Goal: Task Accomplishment & Management: Manage account settings

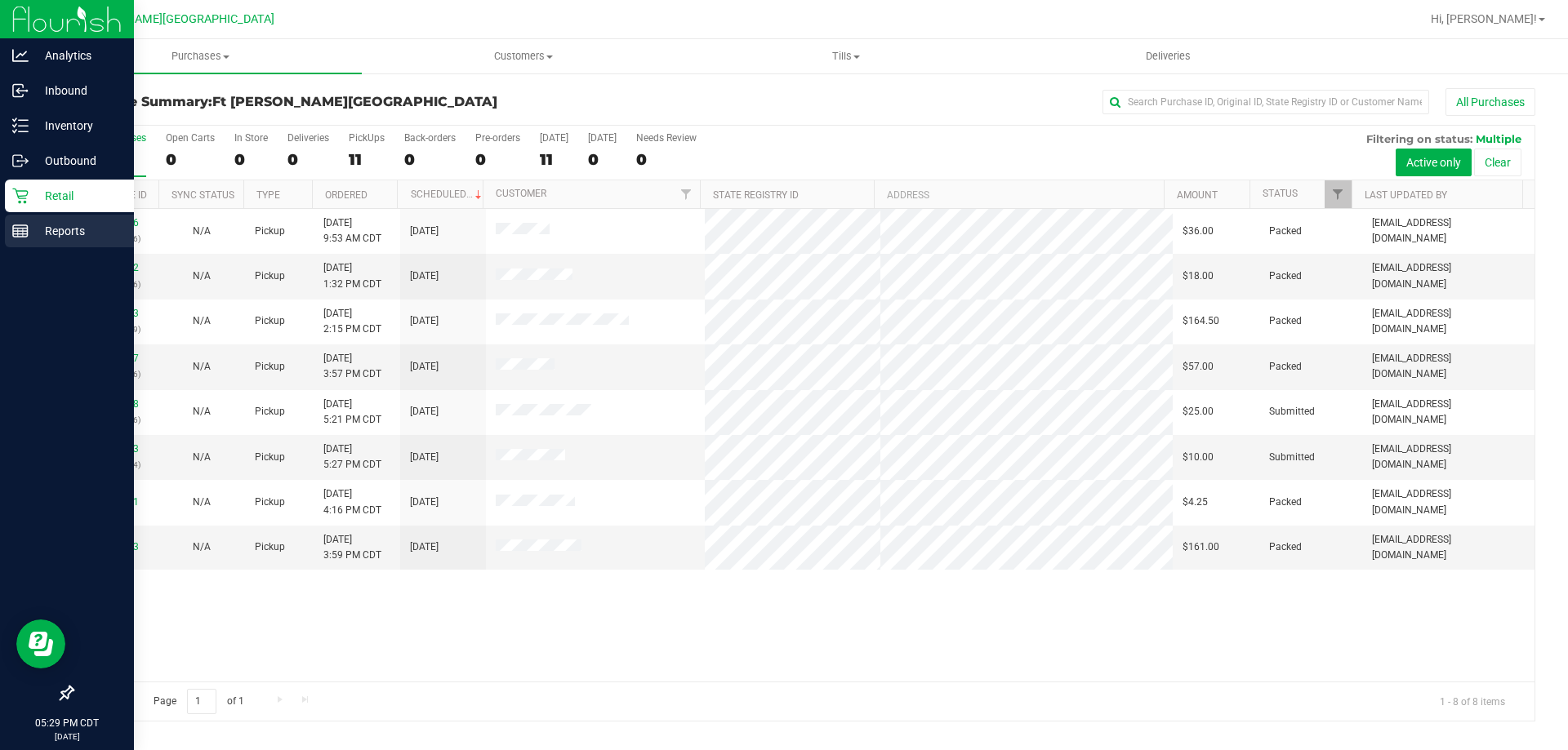
click at [30, 225] on div "Reports" at bounding box center [69, 230] width 129 height 33
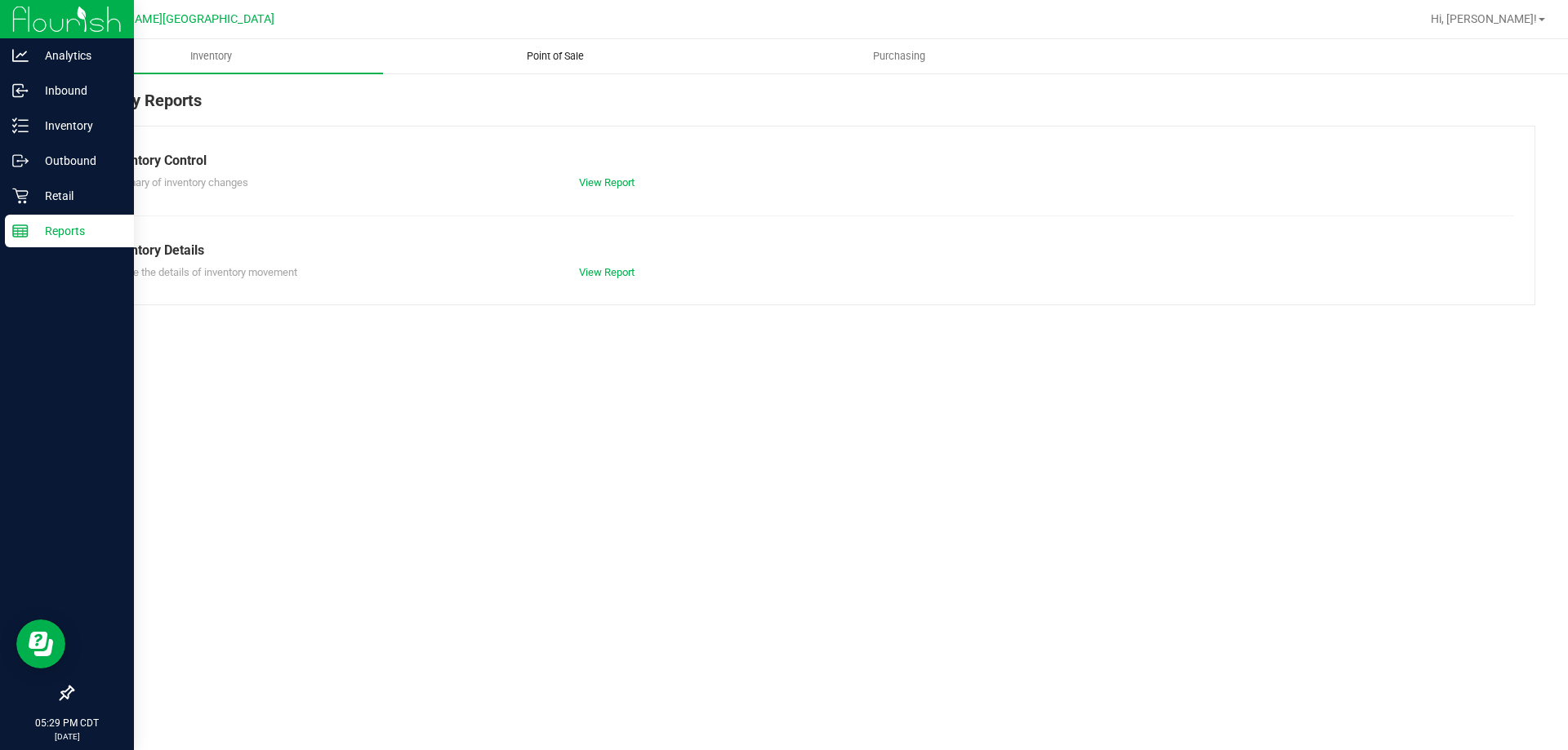
click at [547, 53] on span "Point of Sale" at bounding box center [555, 57] width 101 height 15
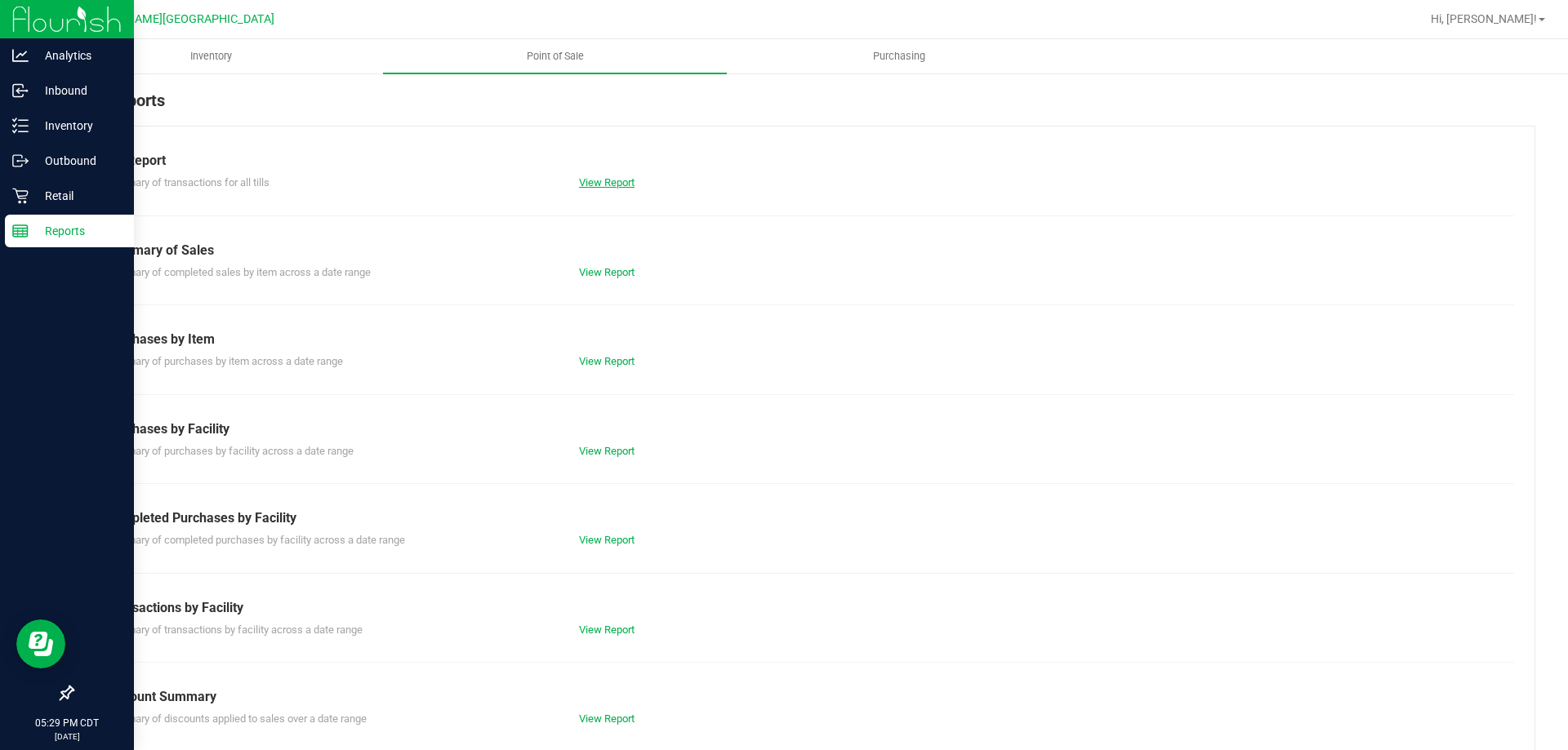
click at [607, 178] on link "View Report" at bounding box center [607, 182] width 56 height 12
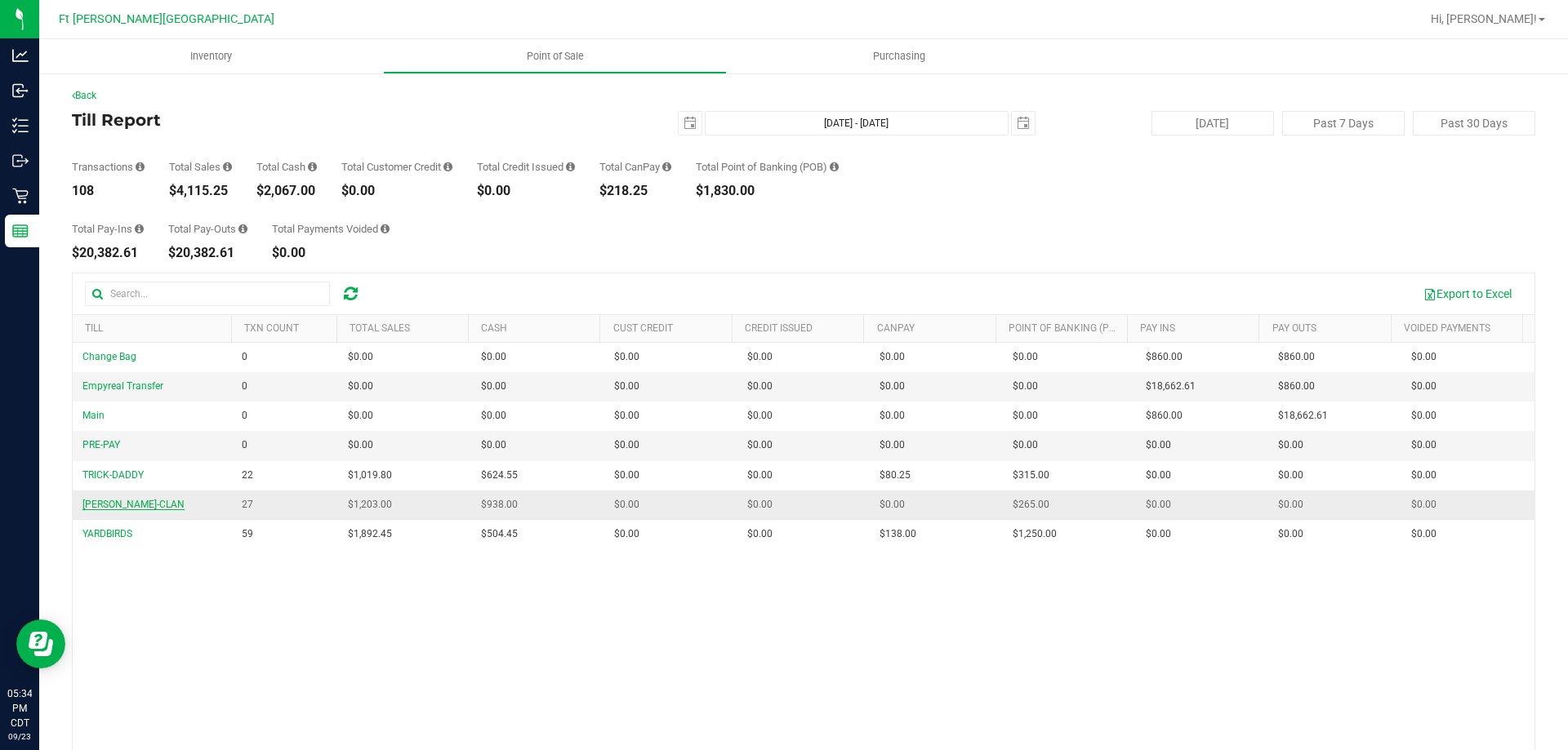
click at [111, 503] on span "[PERSON_NAME]-CLAN" at bounding box center [133, 504] width 102 height 11
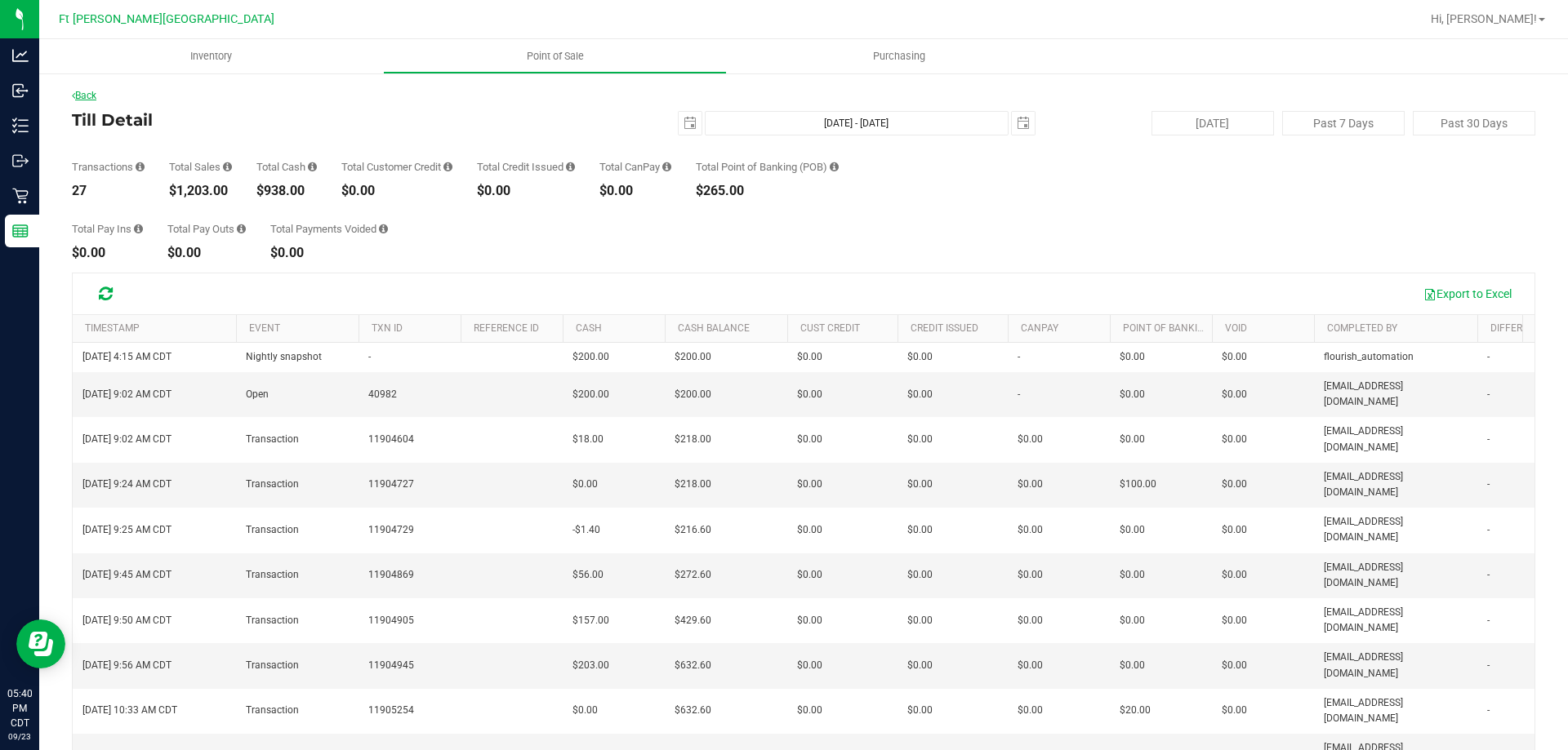
click at [95, 94] on link "Back" at bounding box center [84, 95] width 25 height 11
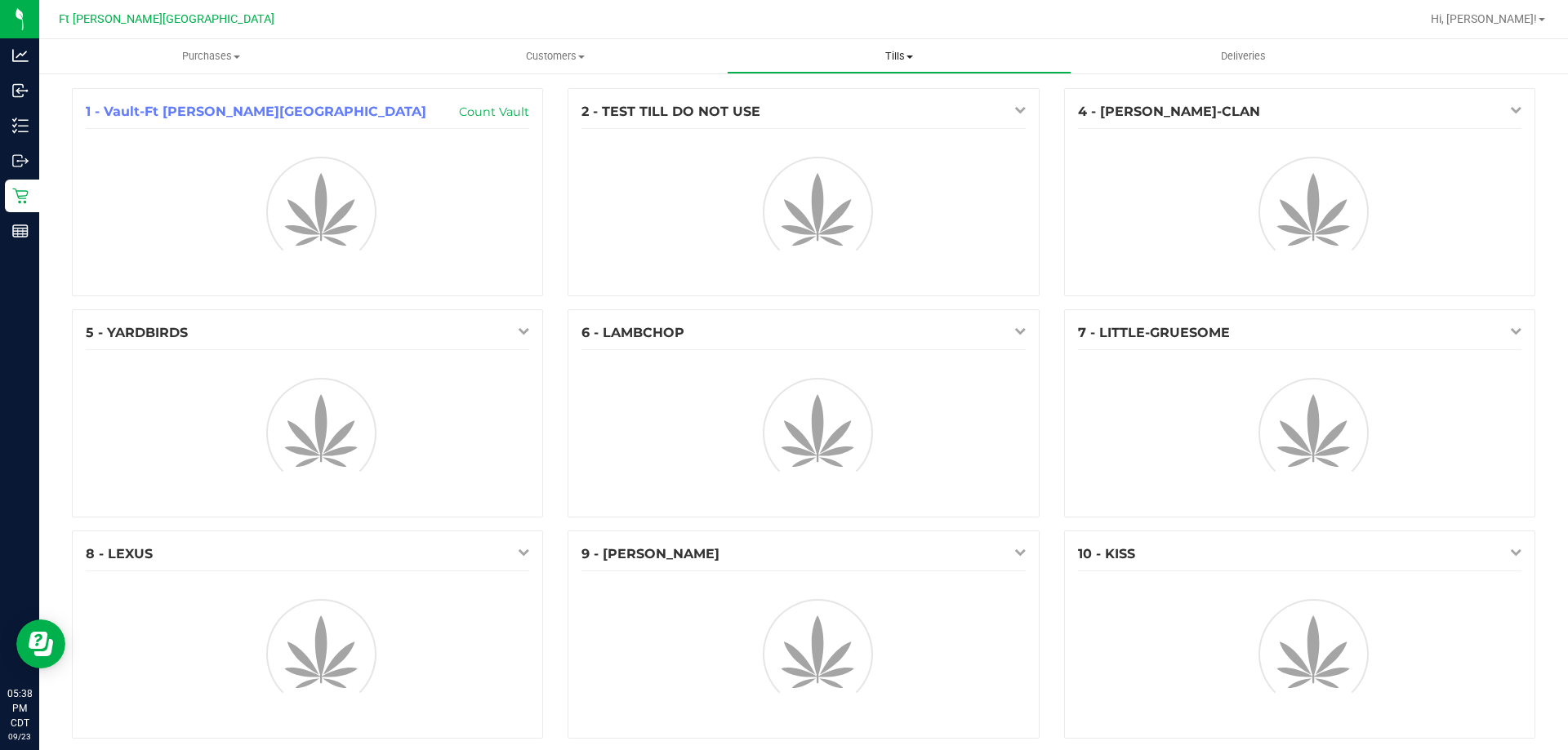
click at [890, 58] on span "Tills" at bounding box center [899, 57] width 342 height 15
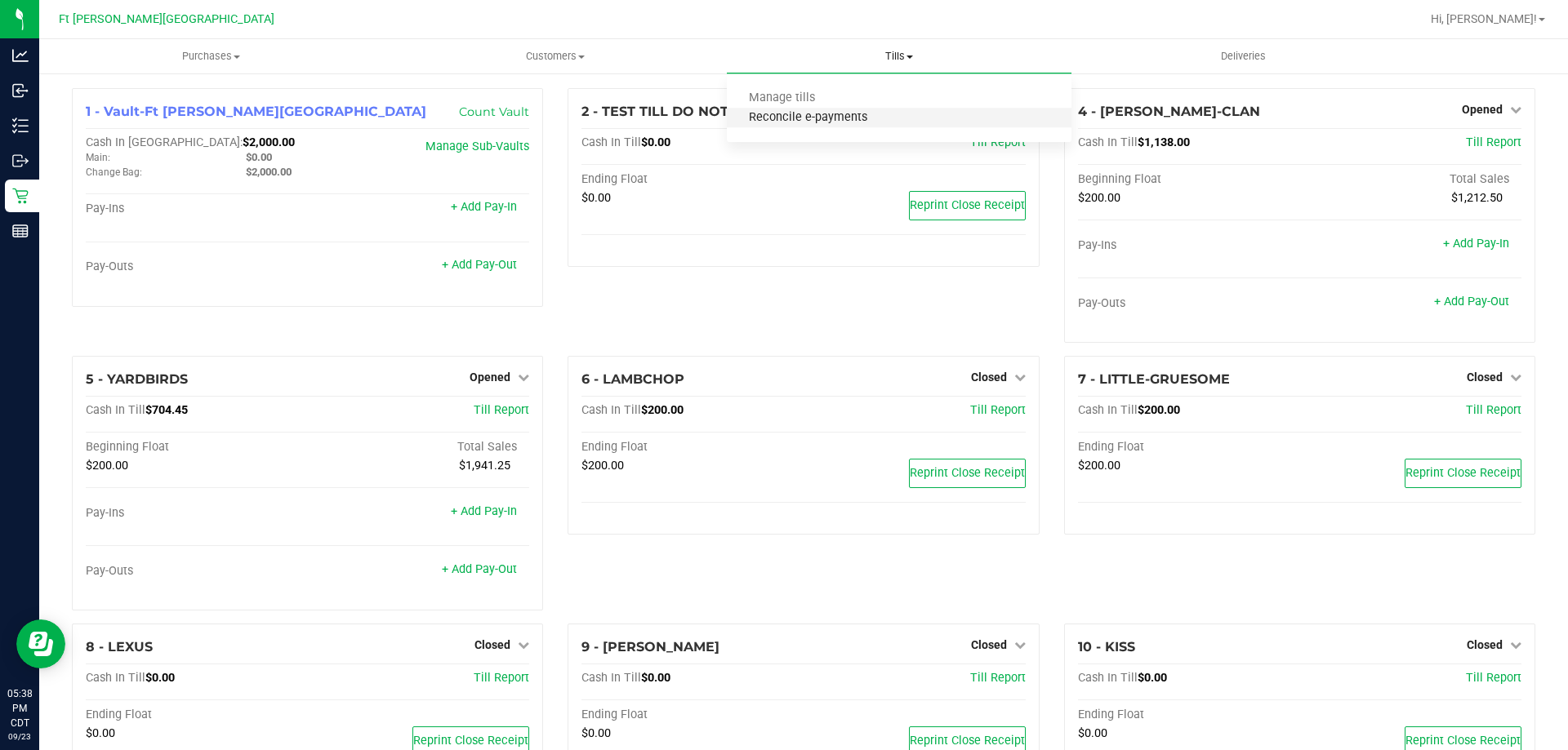
click at [833, 113] on span "Reconcile e-payments" at bounding box center [808, 118] width 163 height 14
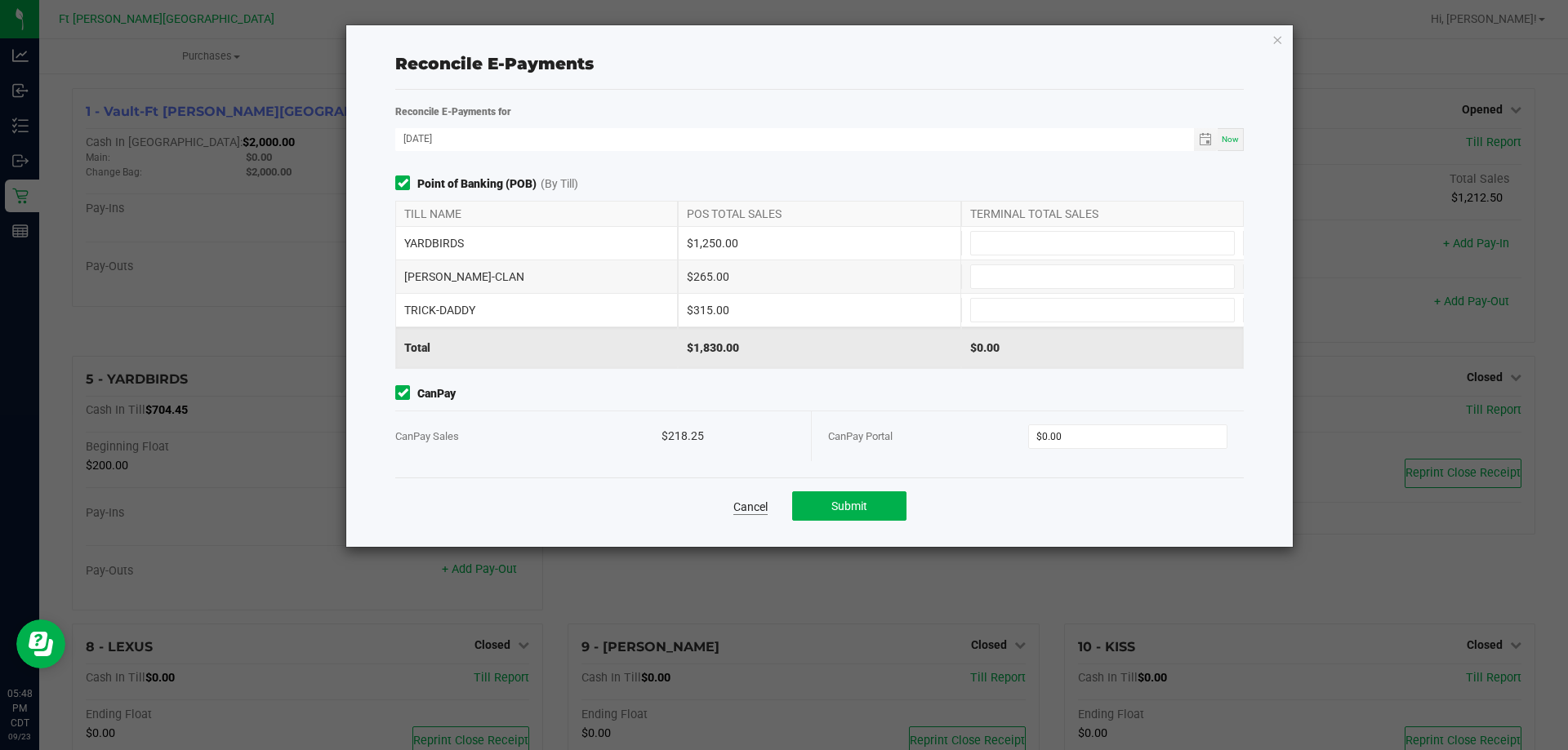
click at [750, 510] on link "Cancel" at bounding box center [750, 506] width 34 height 16
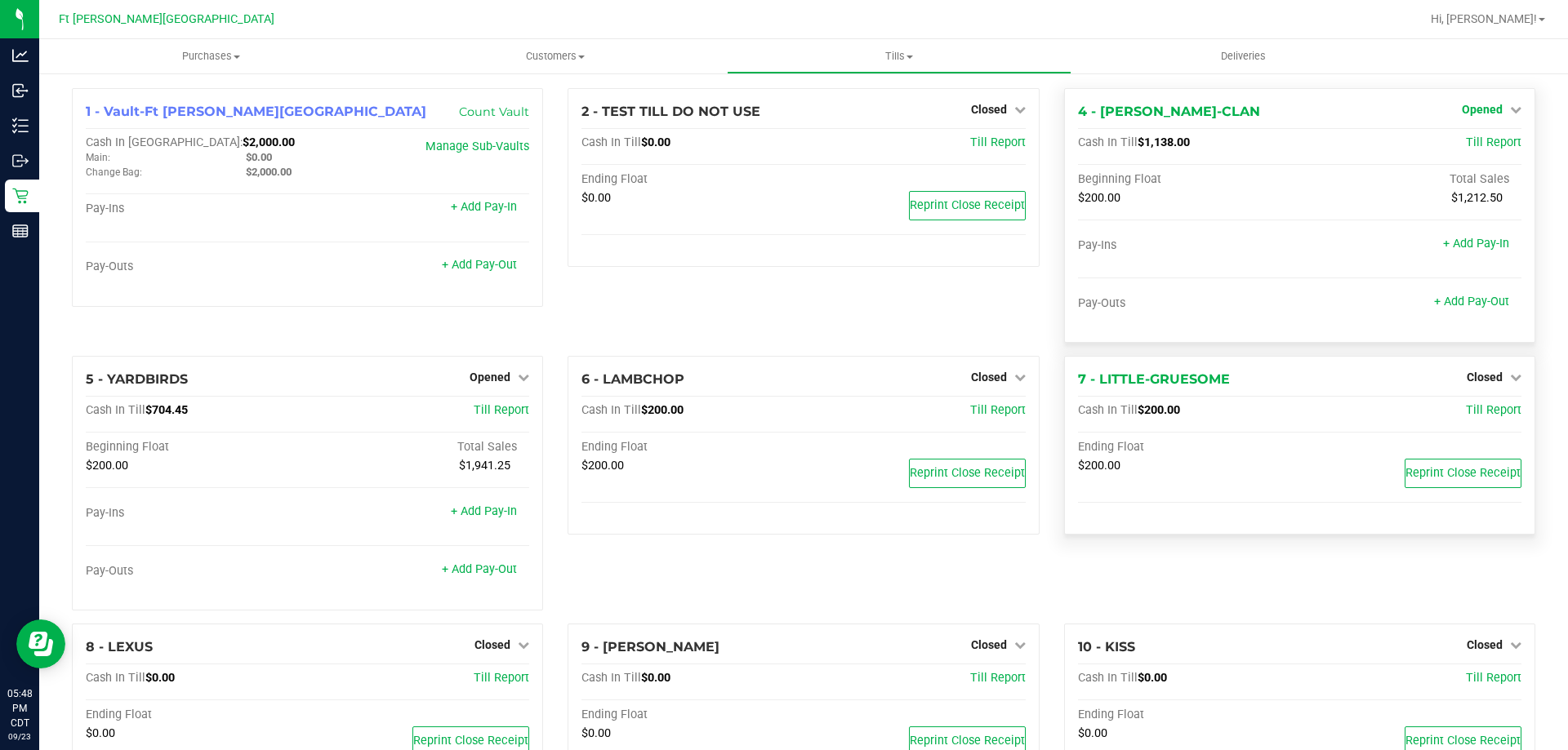
click at [1462, 105] on span "Opened" at bounding box center [1482, 110] width 41 height 13
click at [1447, 146] on div "Close Till" at bounding box center [1484, 145] width 121 height 21
click at [1469, 145] on link "Close Till" at bounding box center [1484, 144] width 44 height 13
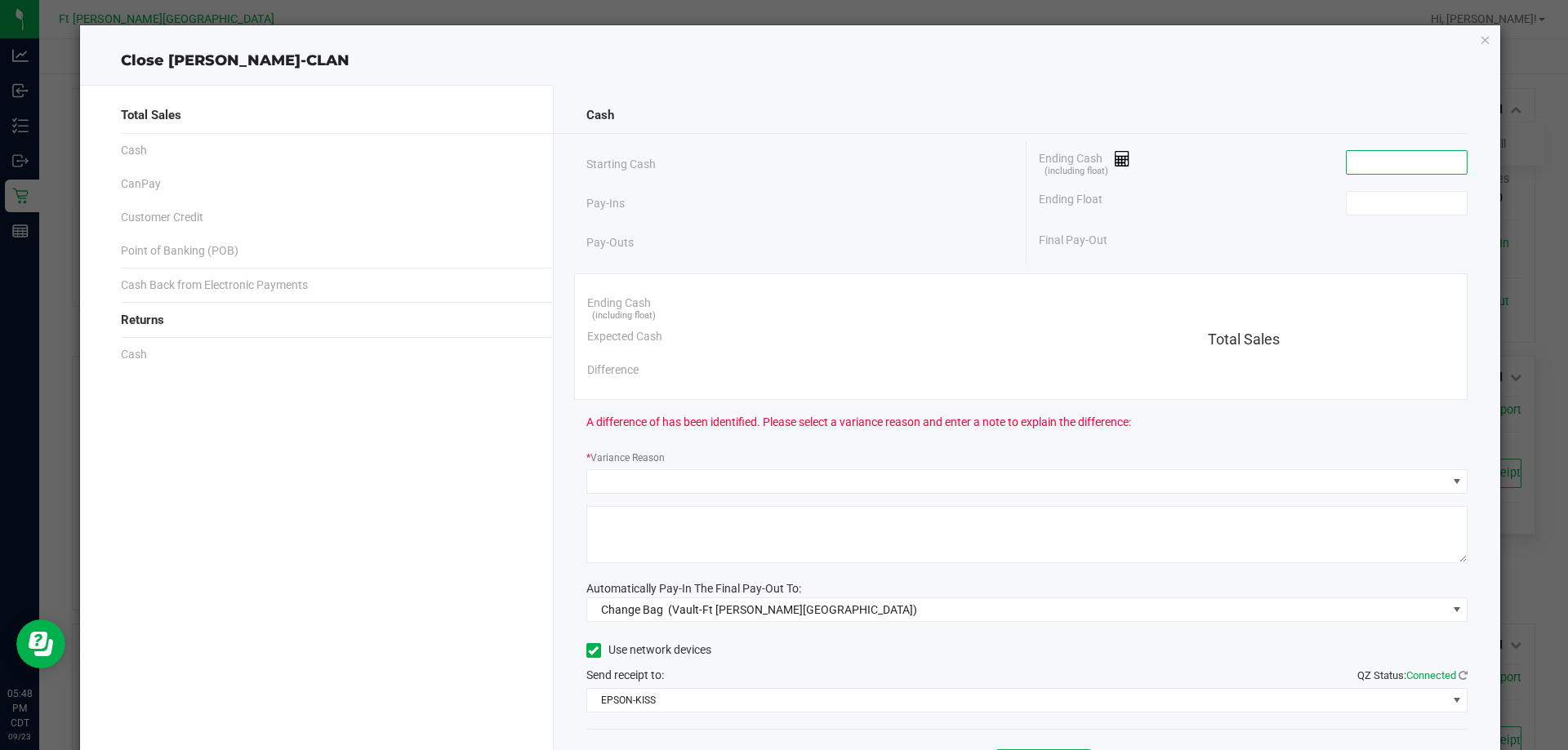
click at [1379, 160] on input at bounding box center [1406, 162] width 120 height 23
paste input "1138"
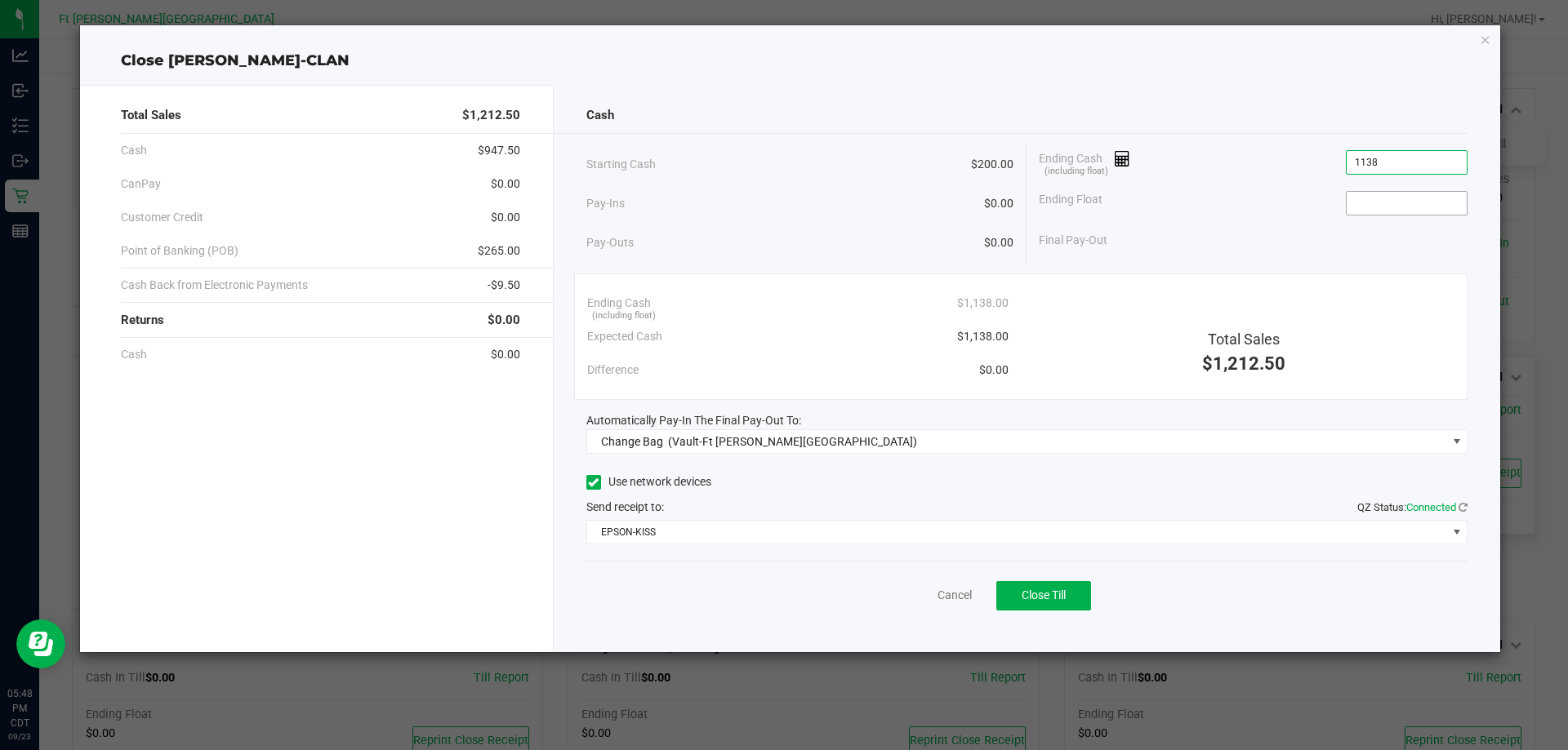
type input "$1,138.00"
click at [1397, 201] on input at bounding box center [1406, 203] width 120 height 23
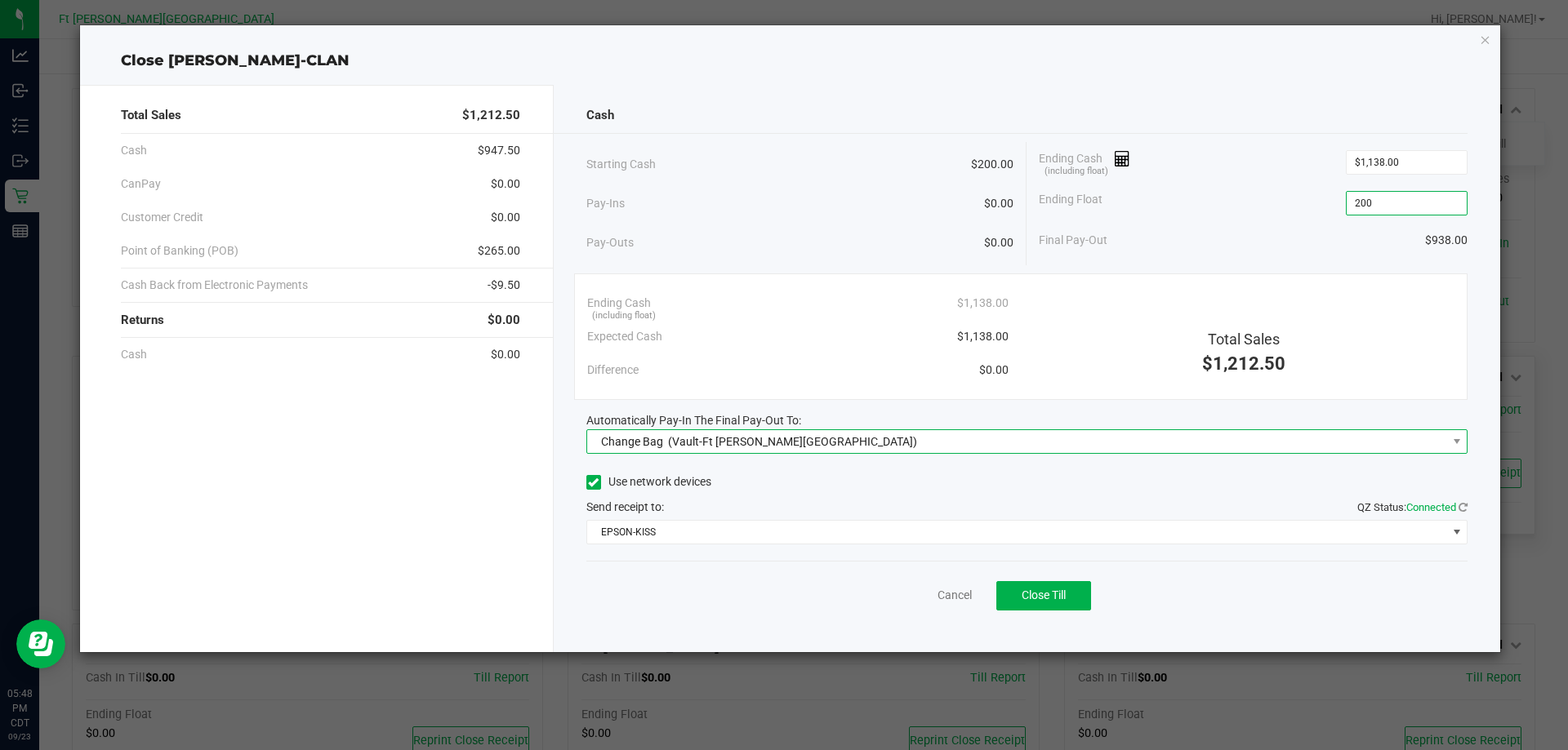
type input "$200.00"
click at [833, 441] on span "Change Bag (Vault-Ft Walton Beach)" at bounding box center [1017, 441] width 860 height 23
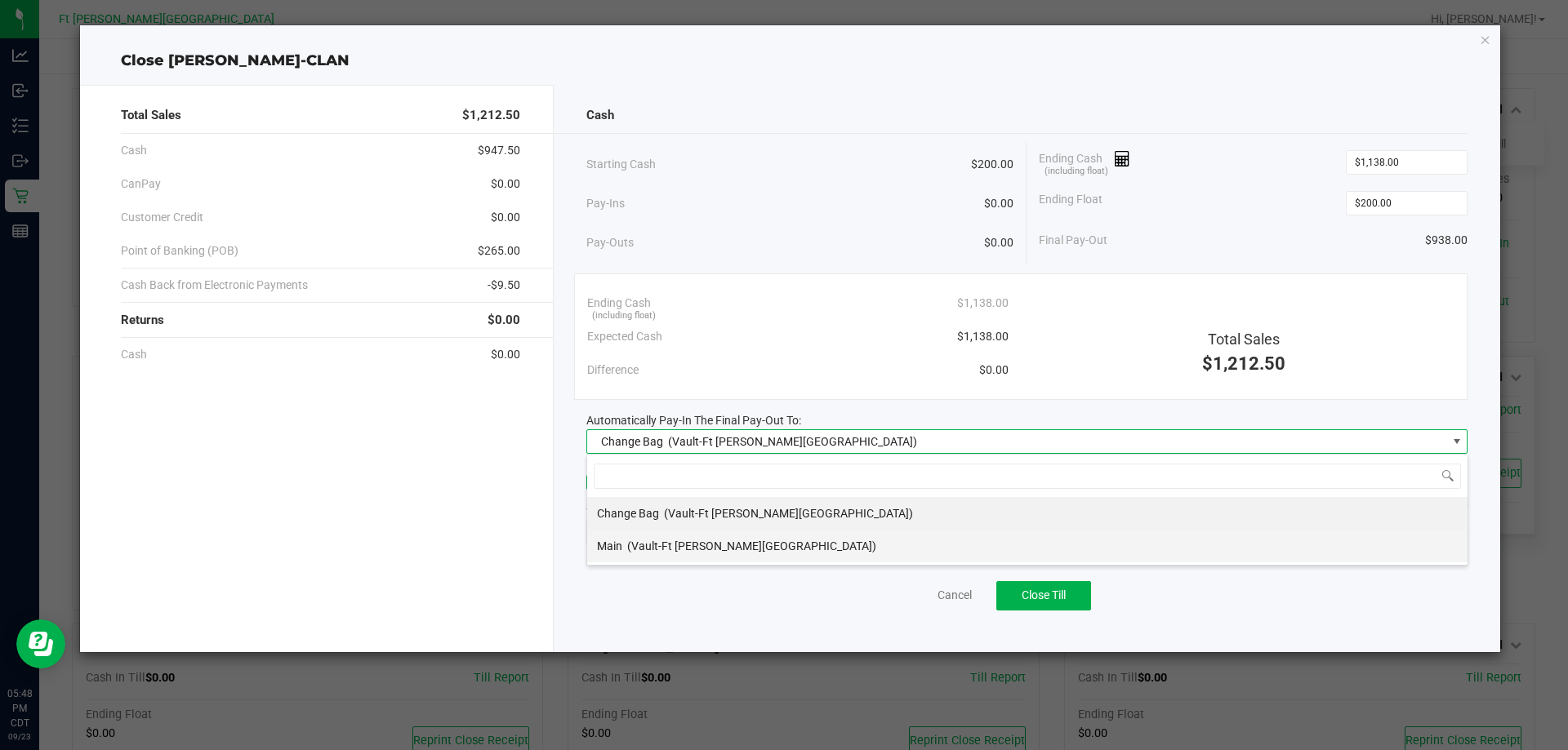
scroll to position [25, 881]
click at [668, 547] on span "(Vault-Ft Walton Beach)" at bounding box center [752, 546] width 250 height 13
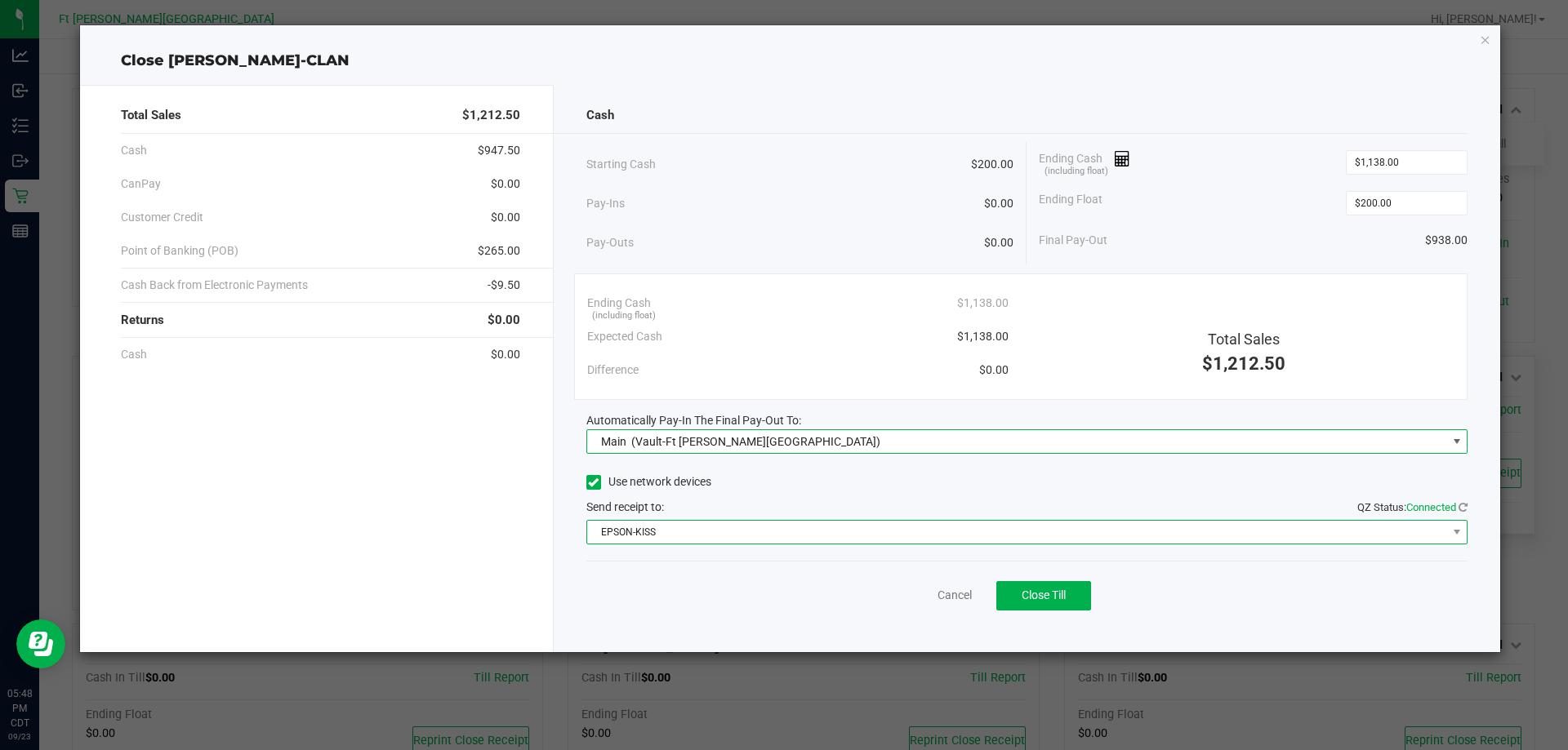
click at [686, 532] on span "EPSON-KISS" at bounding box center [1017, 532] width 860 height 23
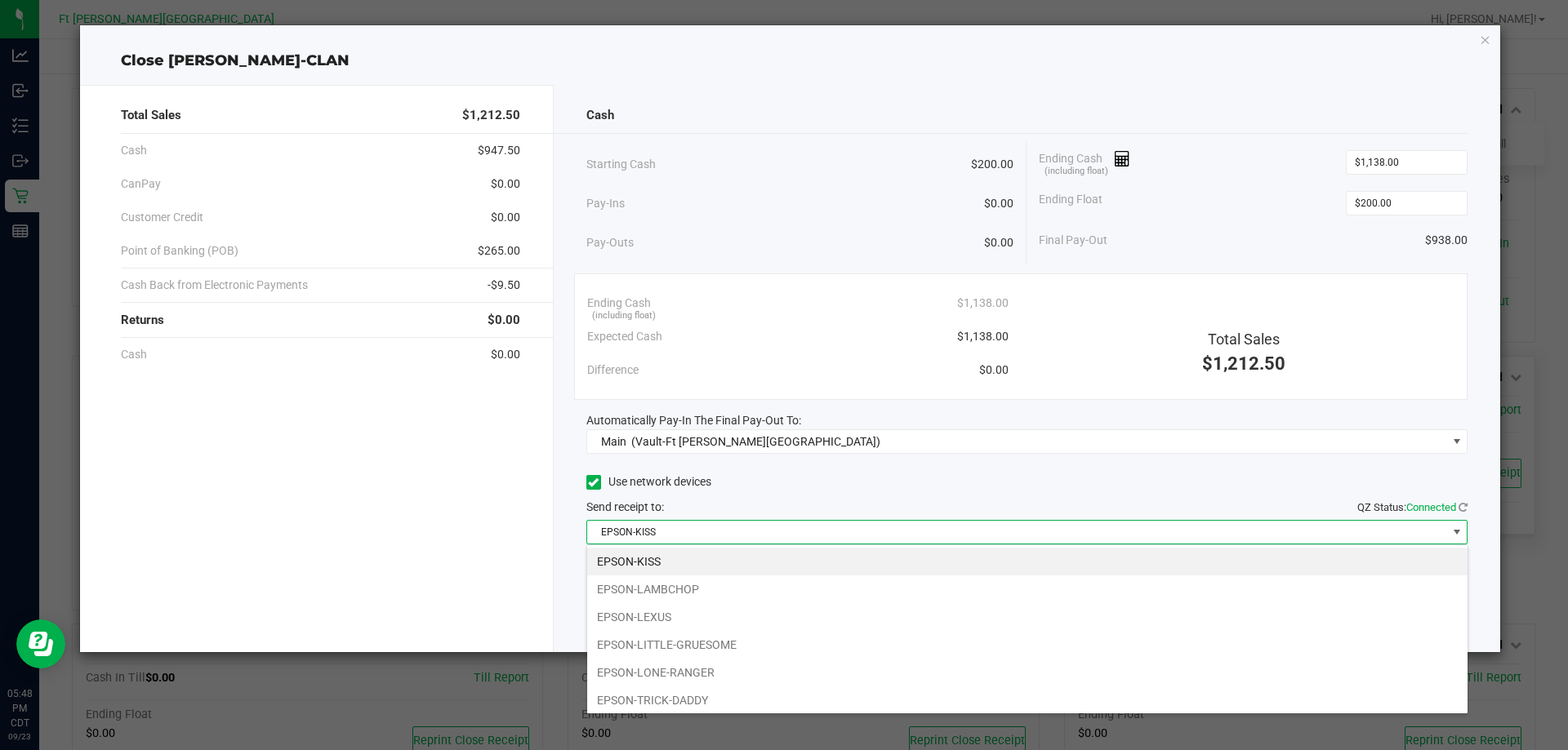
click at [785, 171] on div "Starting Cash $200.00" at bounding box center [800, 164] width 428 height 45
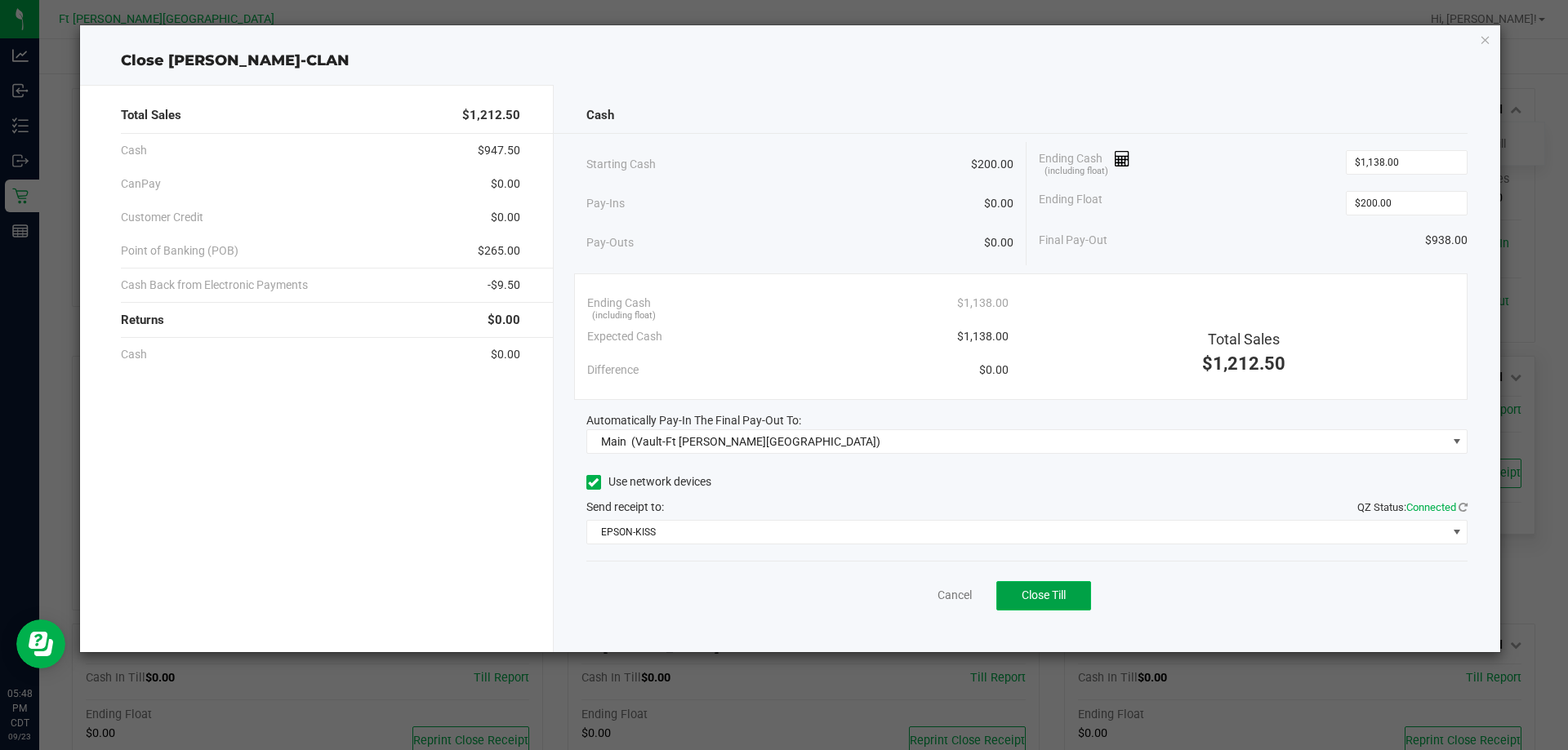
click at [1059, 601] on span "Close Till" at bounding box center [1043, 595] width 44 height 13
click at [922, 593] on link "Dismiss" at bounding box center [918, 595] width 39 height 17
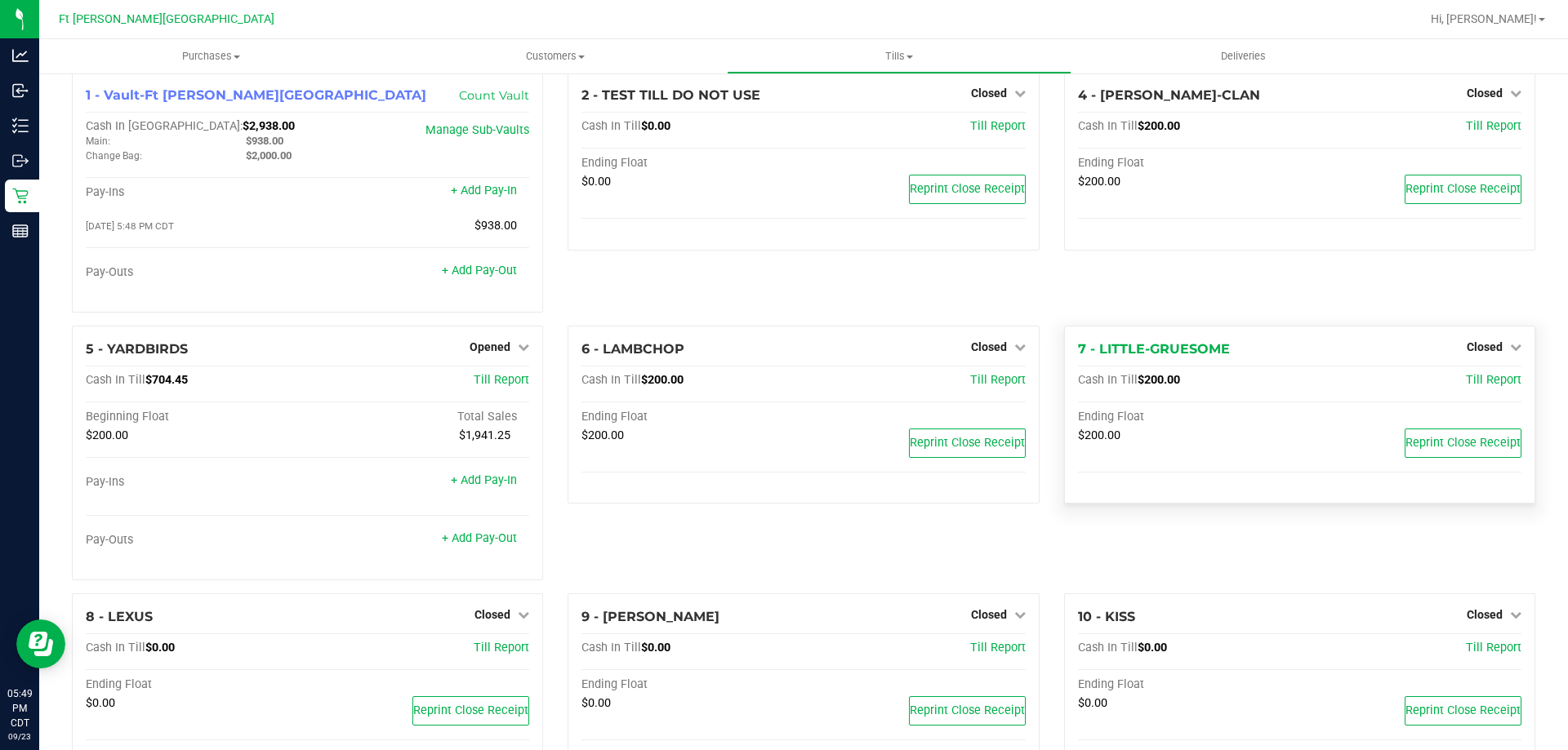
scroll to position [0, 0]
